Goal: Information Seeking & Learning: Learn about a topic

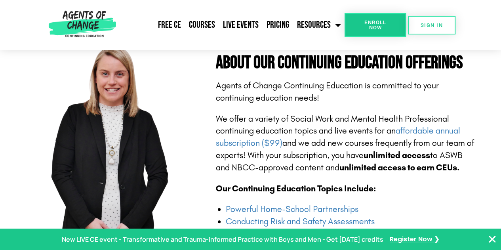
scroll to position [119, 0]
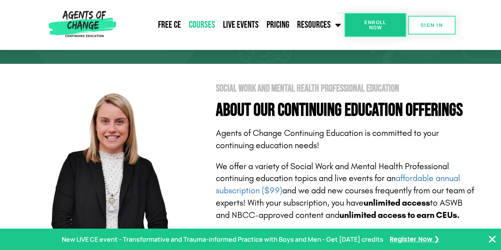
click at [196, 26] on link "Courses" at bounding box center [202, 25] width 34 height 20
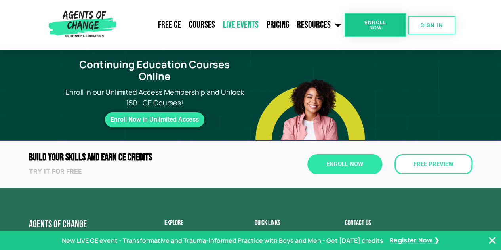
click at [258, 23] on link "Live Events" at bounding box center [241, 25] width 44 height 20
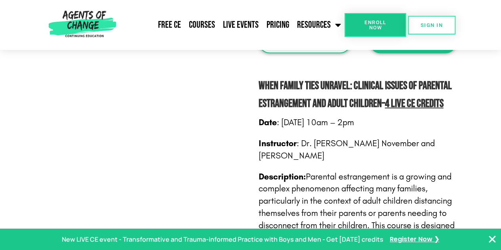
scroll to position [753, 0]
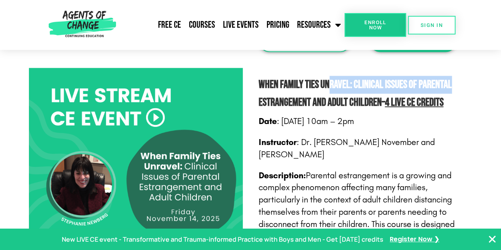
drag, startPoint x: 331, startPoint y: 85, endPoint x: 473, endPoint y: 81, distance: 142.7
click at [473, 81] on div "When Family Ties Unravel: Clinical Issues of Parental Estrangement and Adult Ch…" at bounding box center [366, 243] width 222 height 359
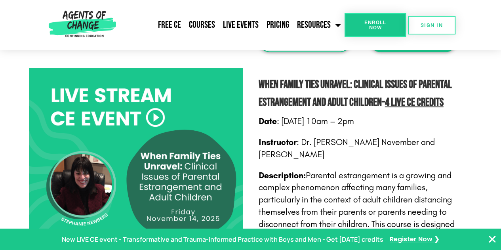
click at [496, 113] on div "When Family Ties Unravel: Clinical Issues of Parental Estrangement and Adult Ch…" at bounding box center [250, 243] width 501 height 367
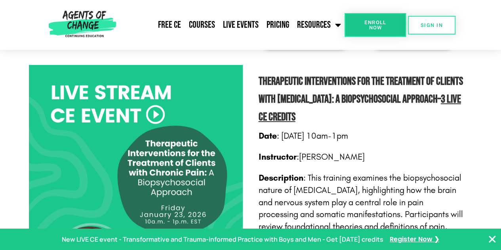
scroll to position [1387, 0]
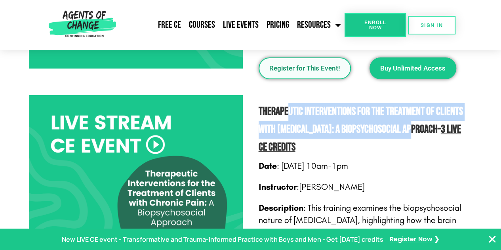
drag, startPoint x: 288, startPoint y: 104, endPoint x: 443, endPoint y: 114, distance: 155.3
click at [443, 114] on b "Therapeutic Interventions for the Treatment of Clients with [MEDICAL_DATA]: A B…" at bounding box center [361, 120] width 204 height 31
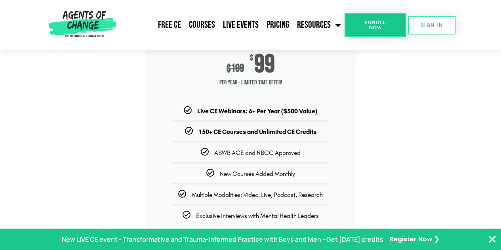
scroll to position [3254, 0]
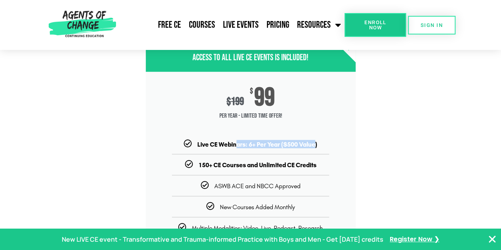
drag, startPoint x: 235, startPoint y: 133, endPoint x: 339, endPoint y: 129, distance: 103.5
click at [315, 141] on b "Live CE Webinars: 6+ Per Year ($500 Value)" at bounding box center [257, 145] width 120 height 8
drag, startPoint x: 365, startPoint y: 121, endPoint x: 364, endPoint y: 117, distance: 4.5
click at [366, 121] on section "Unlimited CE + Live Events Access to All Live CE Events Is Included! $ 199 $ 99…" at bounding box center [250, 170] width 501 height 294
drag, startPoint x: 252, startPoint y: 135, endPoint x: 311, endPoint y: 130, distance: 59.2
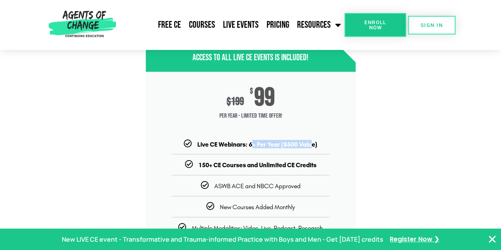
click at [311, 141] on b "Live CE Webinars: 6+ Per Year ($500 Value)" at bounding box center [257, 145] width 120 height 8
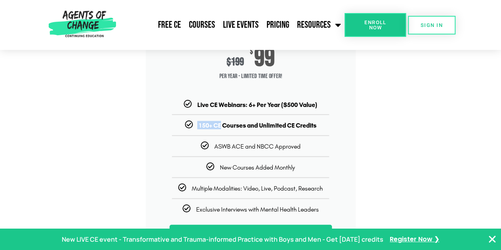
drag, startPoint x: 219, startPoint y: 111, endPoint x: 332, endPoint y: 103, distance: 113.6
click at [332, 114] on li "150+ CE Courses and Unlimited CE Credits" at bounding box center [251, 121] width 210 height 15
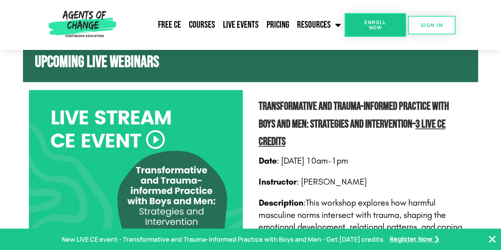
scroll to position [309, 0]
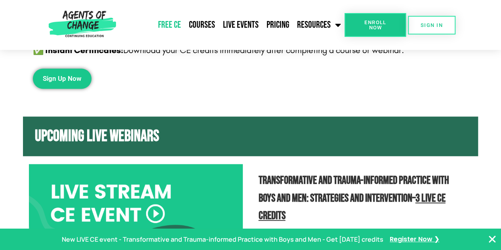
click at [161, 29] on link "Free CE" at bounding box center [169, 25] width 31 height 20
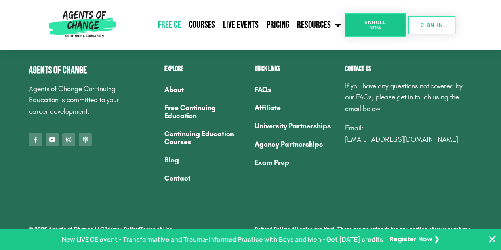
scroll to position [2639, 0]
